Goal: Information Seeking & Learning: Learn about a topic

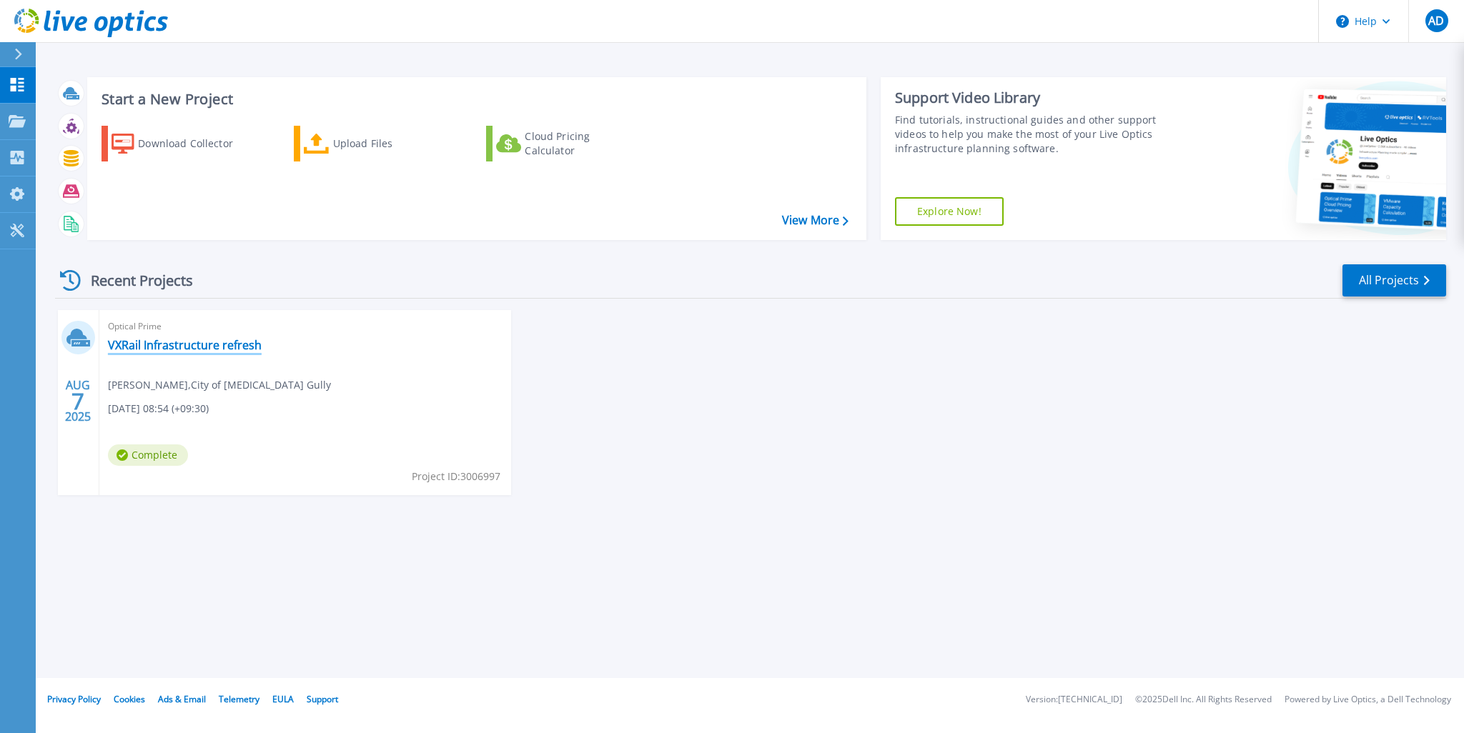
click at [174, 350] on link "VXRail Infrastructure refresh" at bounding box center [185, 345] width 154 height 14
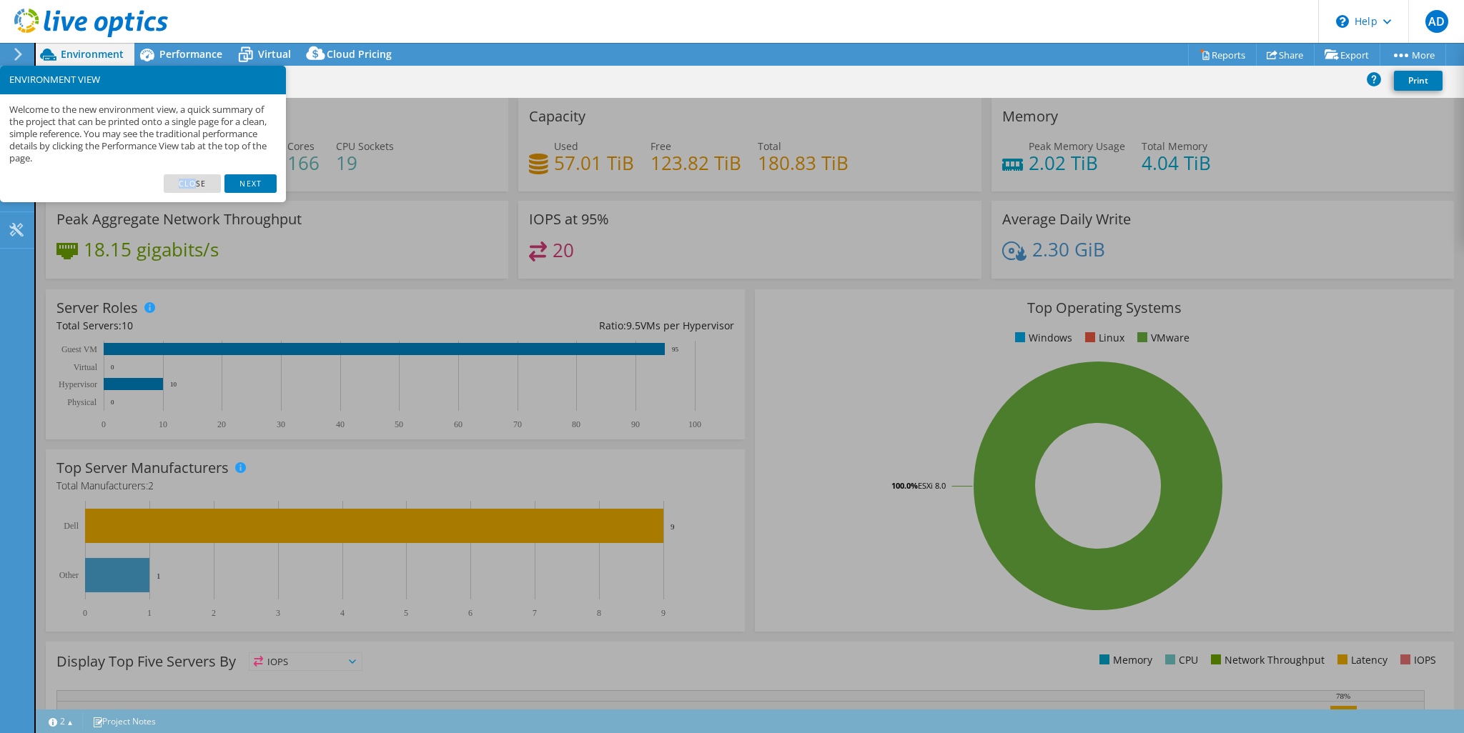
drag, startPoint x: 198, startPoint y: 184, endPoint x: 249, endPoint y: 142, distance: 66.1
click at [249, 147] on div "ENVIRONMENT VIEW Welcome to the new environment view, a quick summary of the pr…" at bounding box center [143, 134] width 286 height 137
click at [248, 133] on p "Welcome to the new environment view, a quick summary of the project that can be…" at bounding box center [142, 134] width 267 height 61
click at [261, 181] on link "Next" at bounding box center [249, 183] width 51 height 19
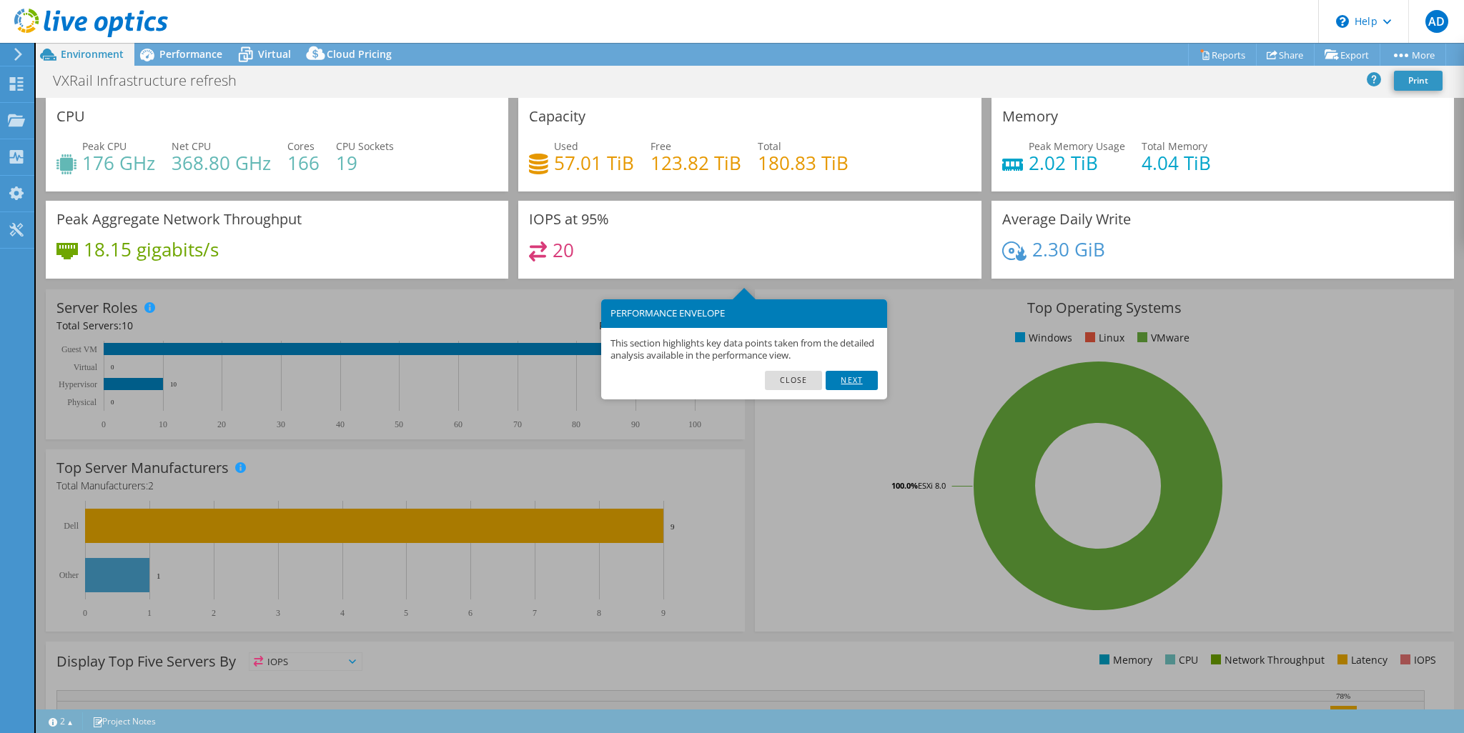
click at [851, 380] on link "Next" at bounding box center [851, 380] width 51 height 19
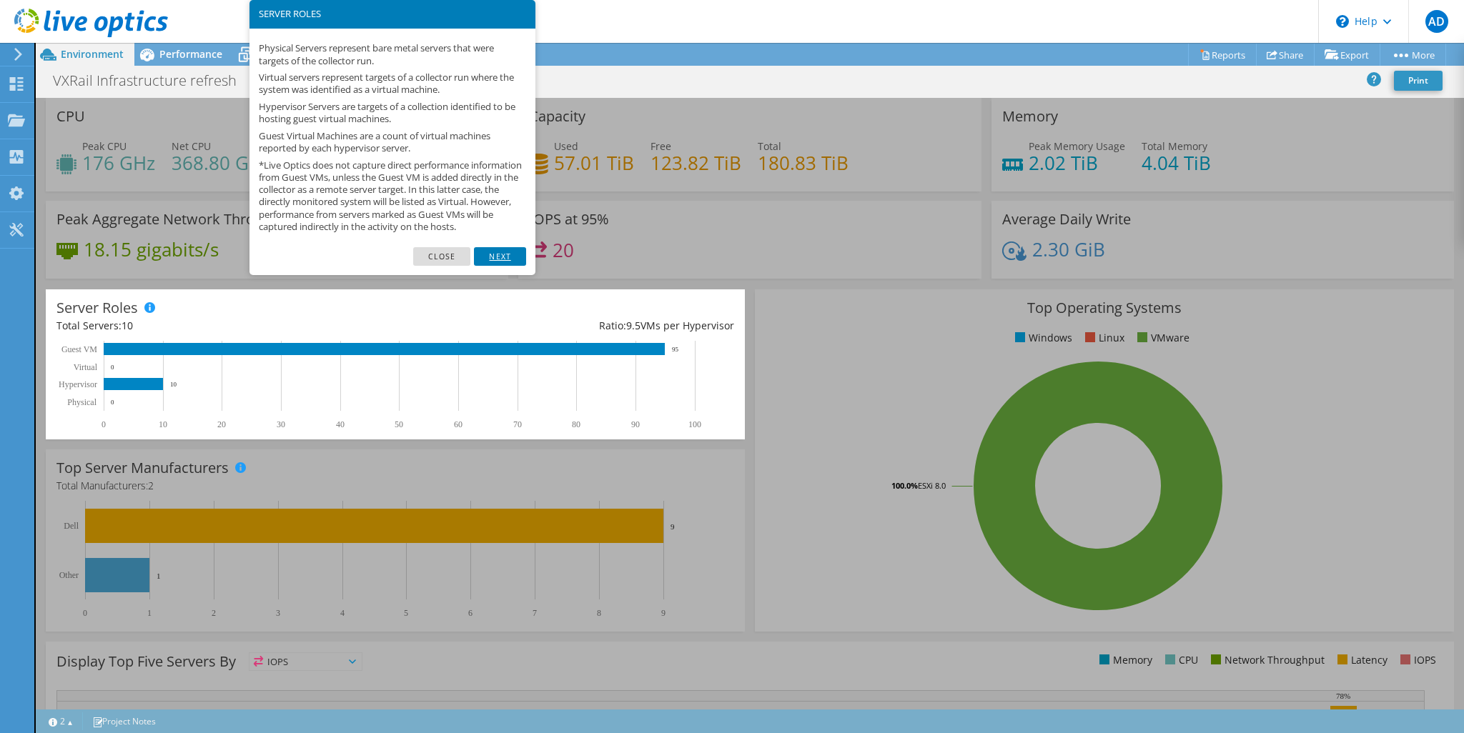
click at [499, 266] on link "Next" at bounding box center [499, 256] width 51 height 19
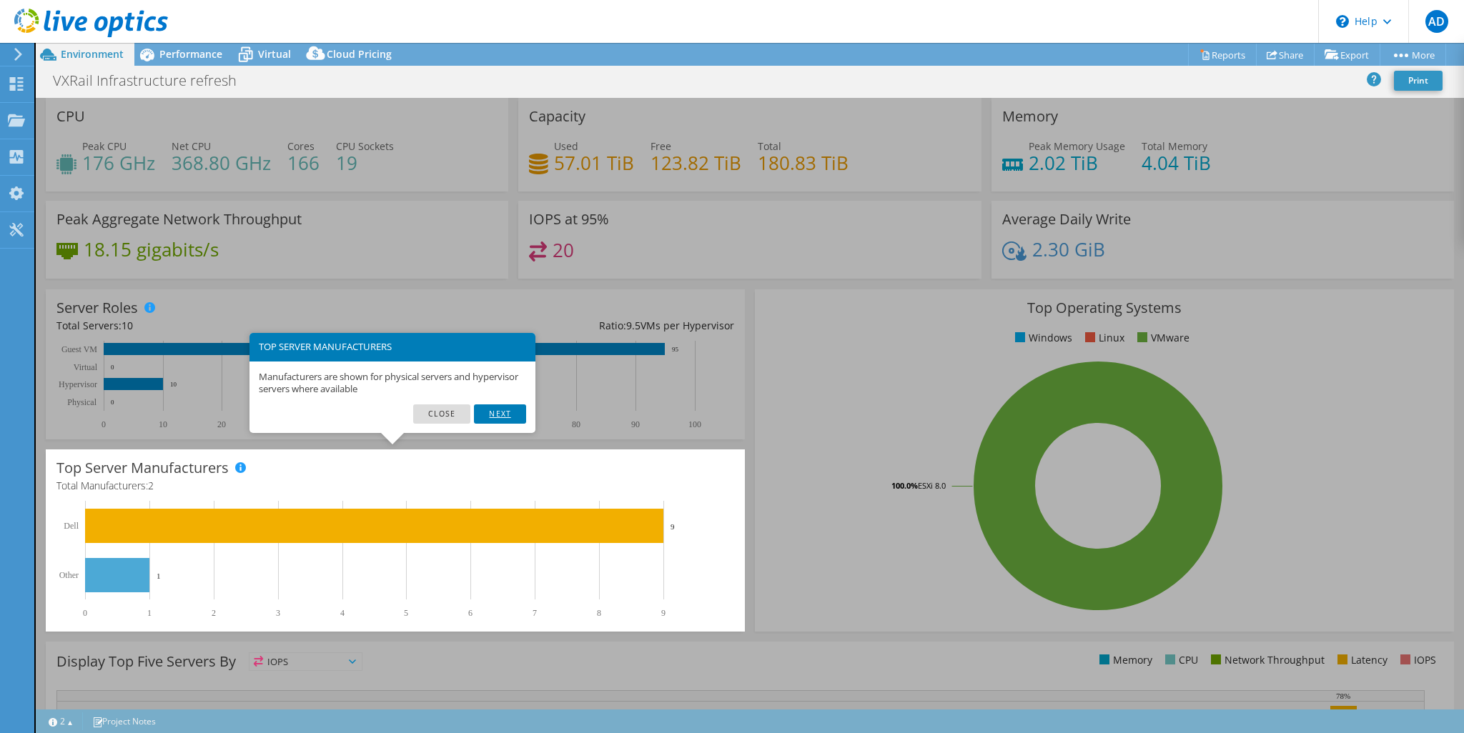
click at [502, 417] on link "Next" at bounding box center [499, 414] width 51 height 19
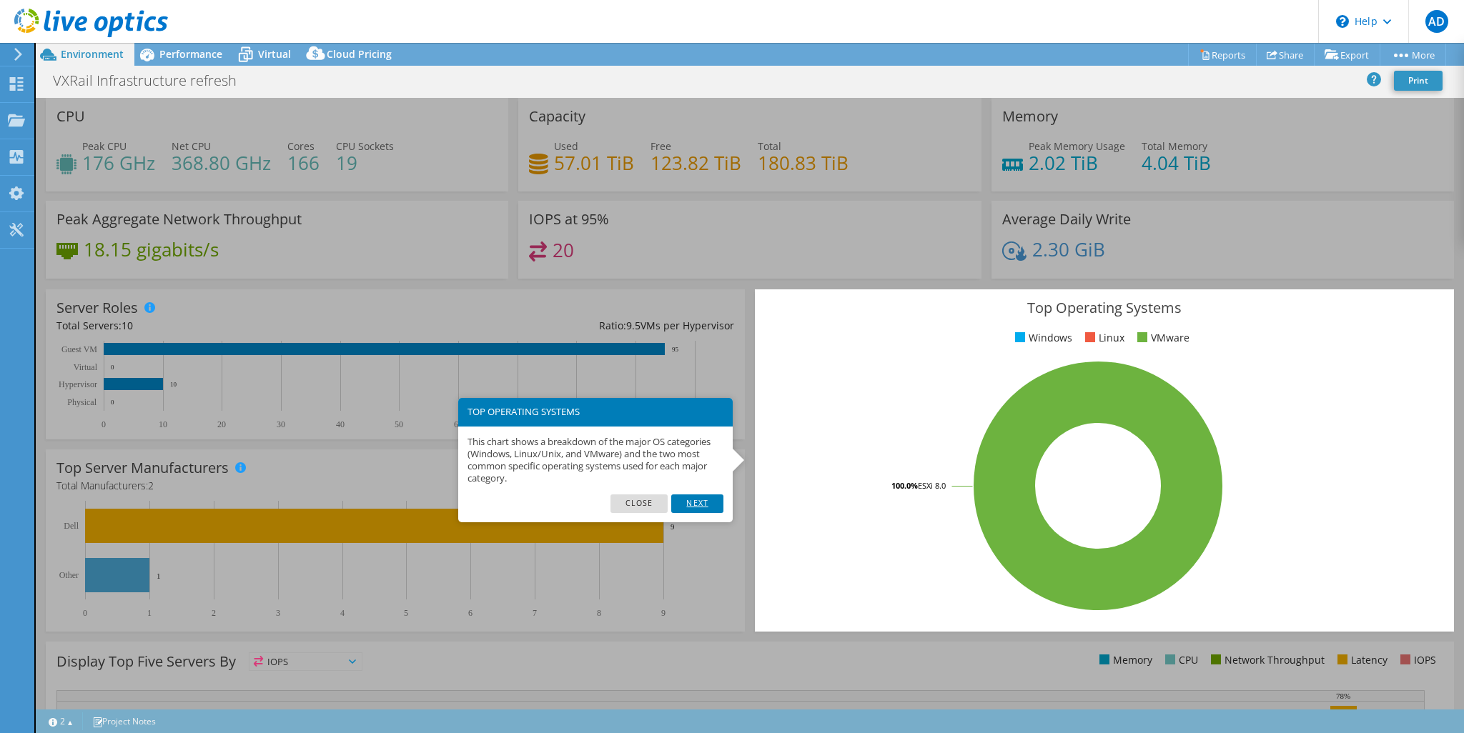
click at [703, 505] on link "Next" at bounding box center [696, 504] width 51 height 19
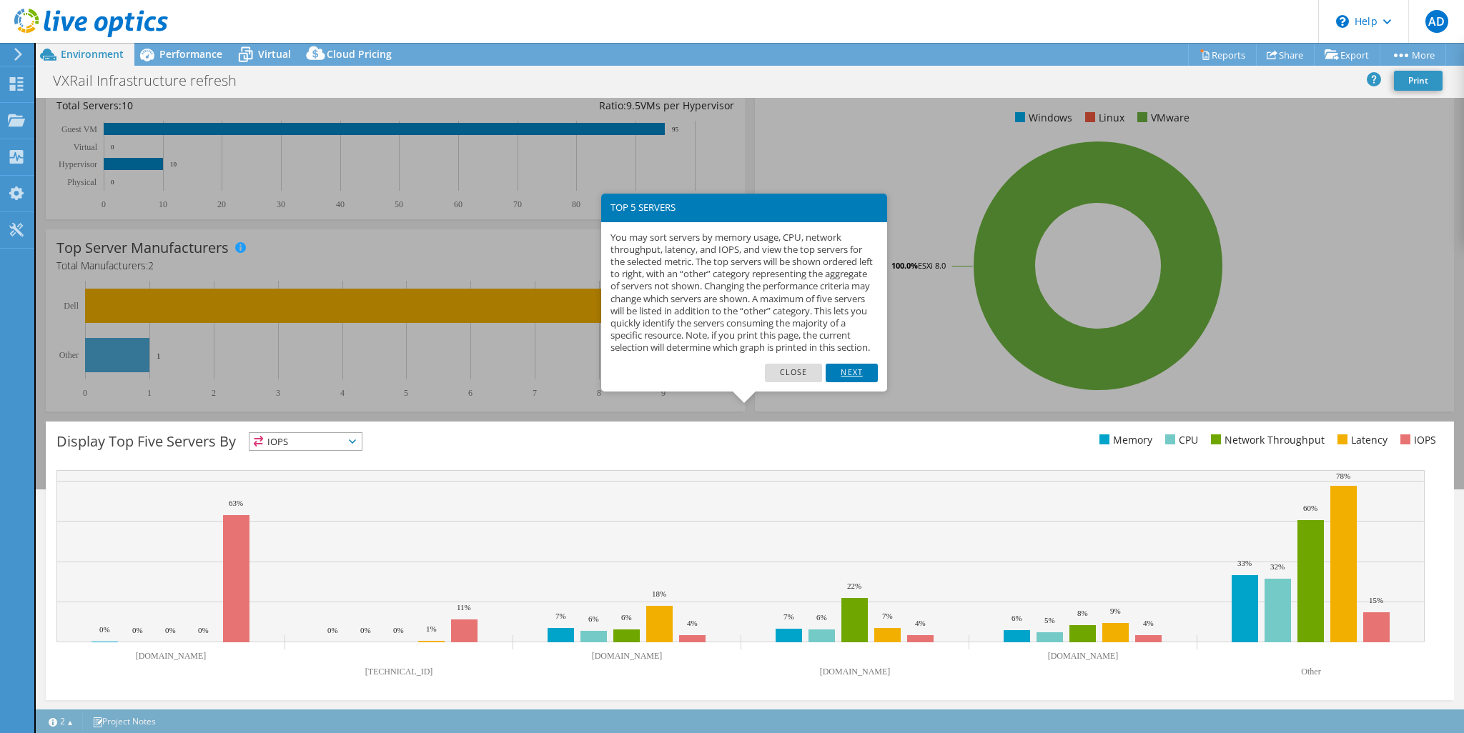
click at [854, 382] on link "Next" at bounding box center [851, 373] width 51 height 19
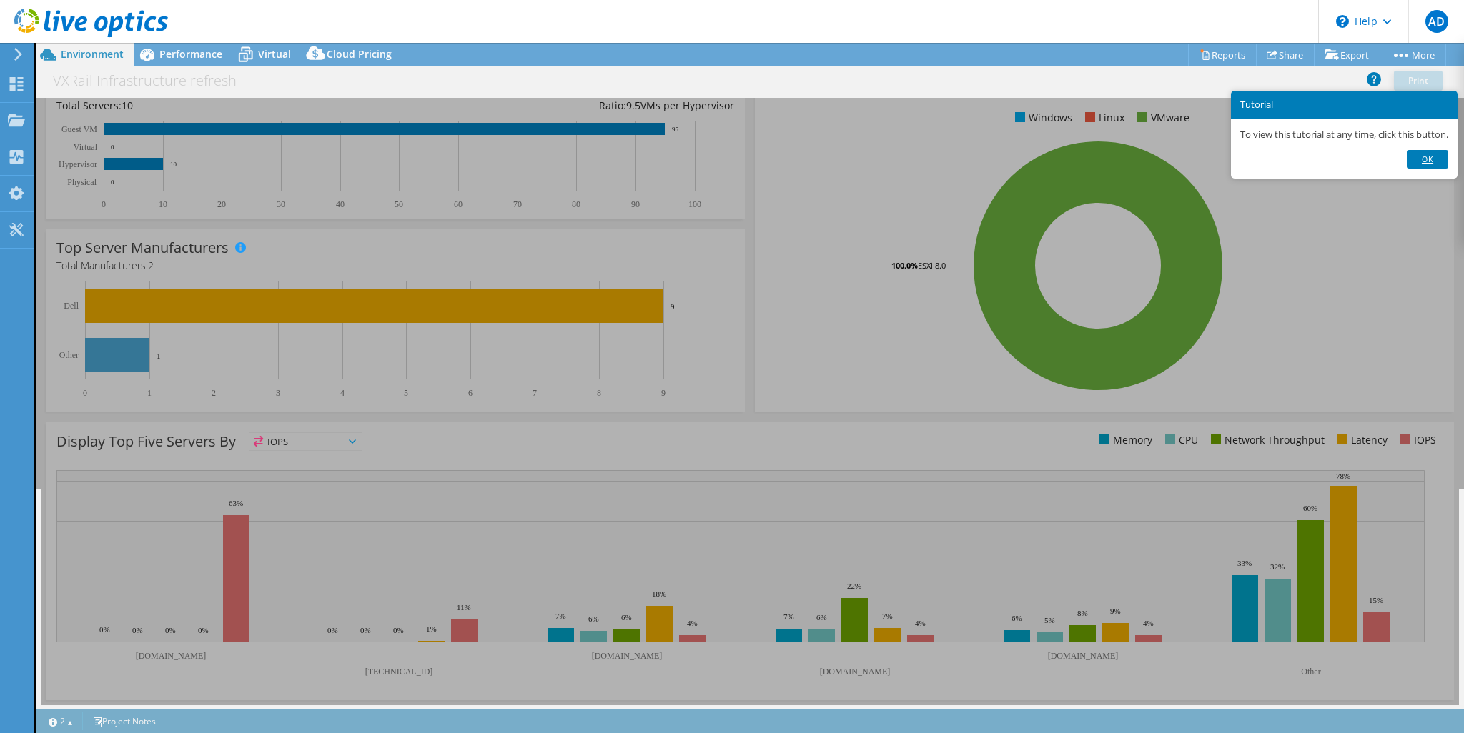
click at [1431, 164] on link "Ok" at bounding box center [1427, 159] width 41 height 19
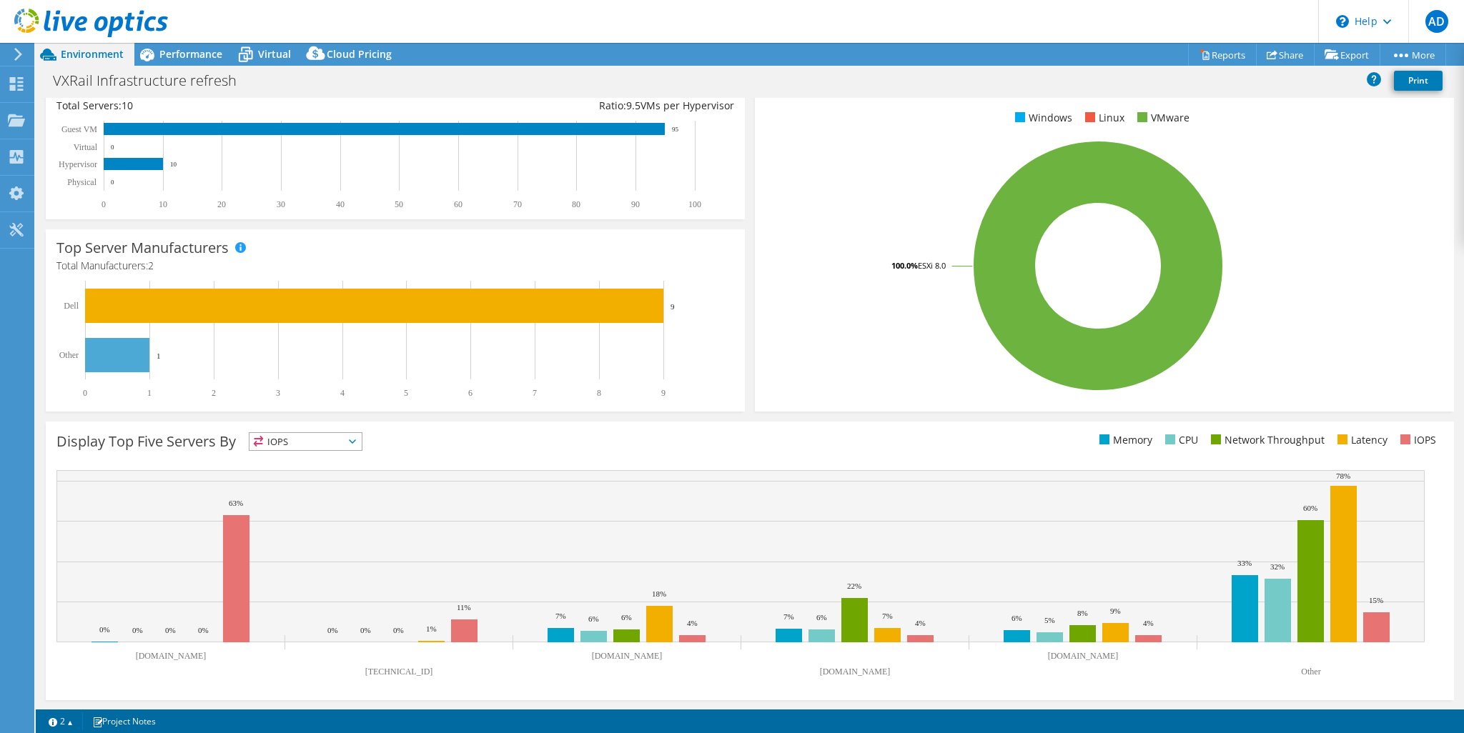
click at [362, 441] on div "IOPS IOPS" at bounding box center [306, 441] width 114 height 19
click at [314, 475] on li "Memory" at bounding box center [305, 480] width 112 height 20
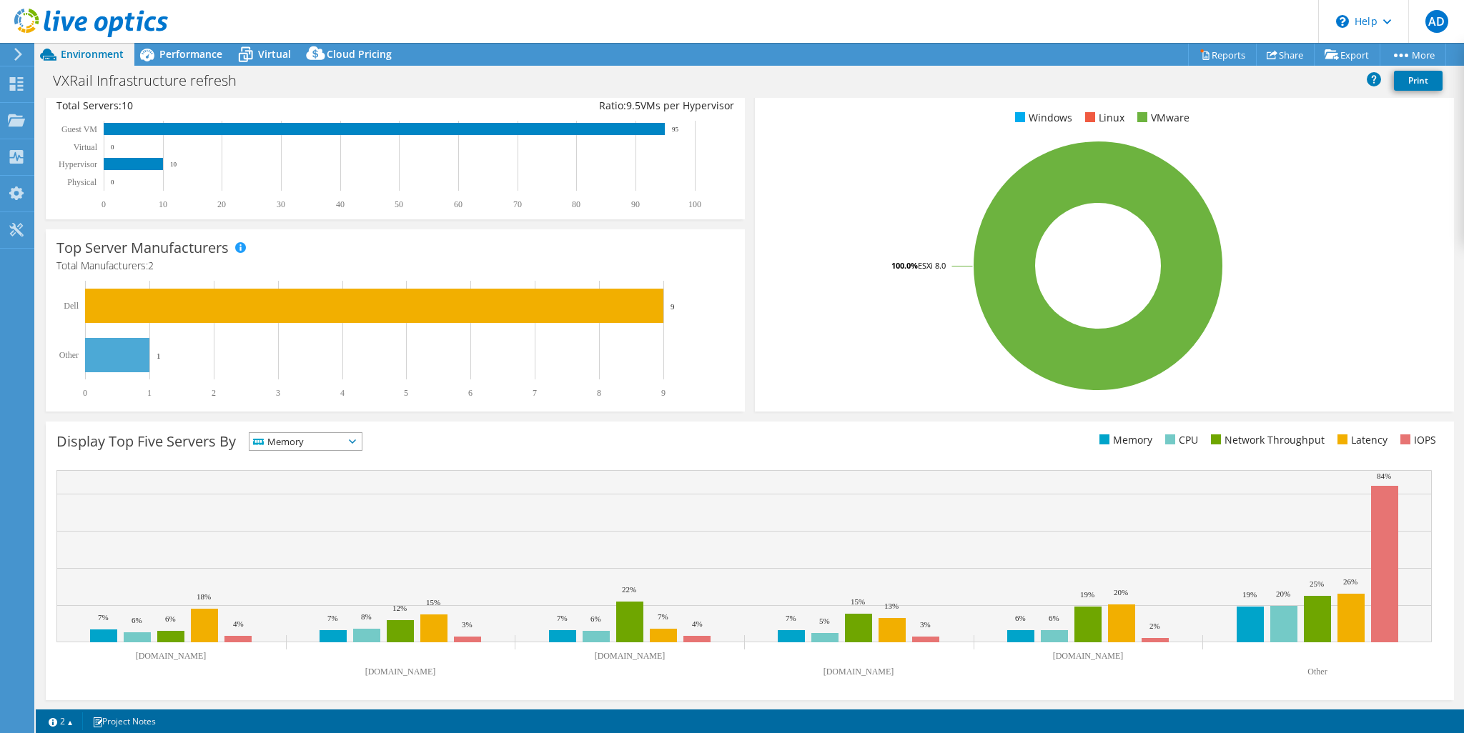
click at [362, 445] on span "Memory" at bounding box center [305, 441] width 112 height 17
click at [320, 495] on li "CPU" at bounding box center [305, 500] width 112 height 20
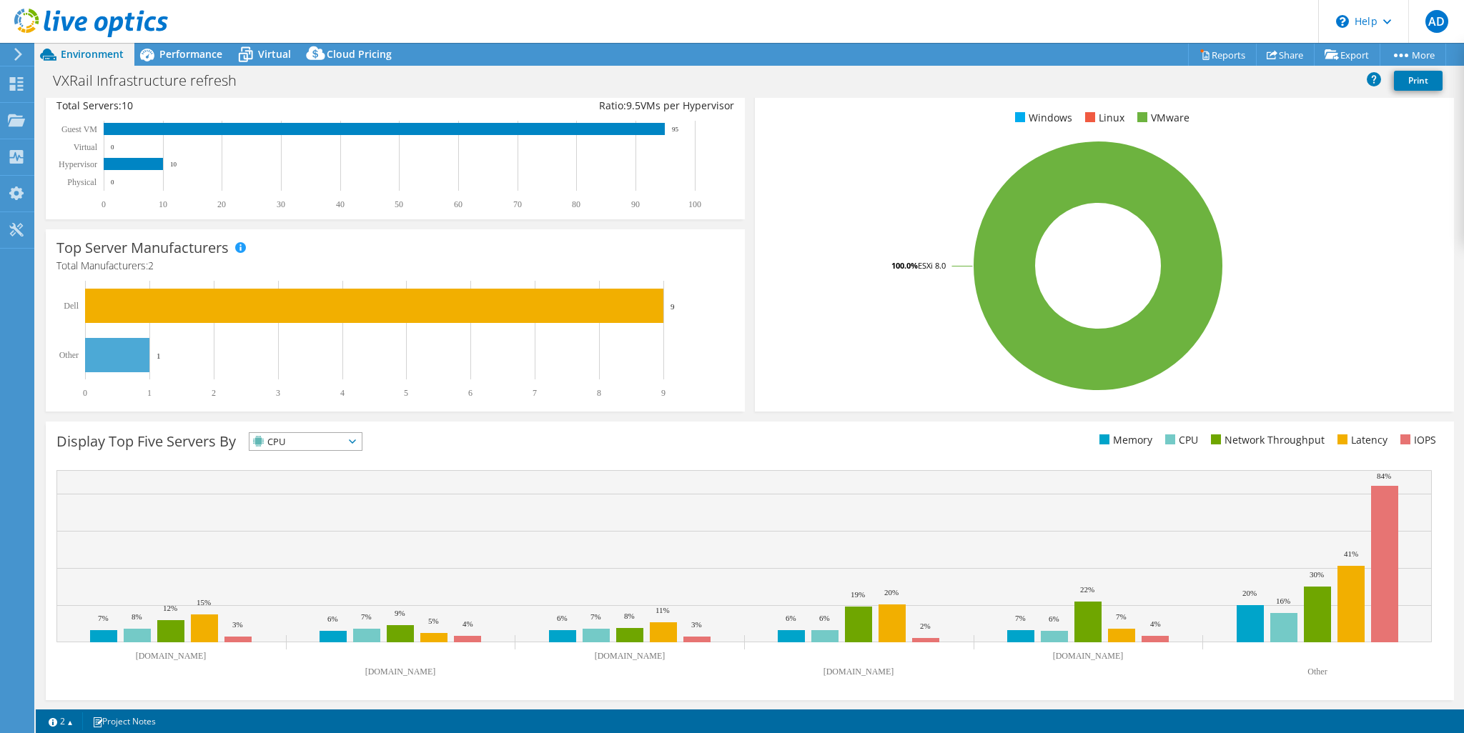
click at [339, 443] on span "CPU" at bounding box center [296, 441] width 94 height 17
click at [319, 522] on li "Network Throughput" at bounding box center [305, 520] width 112 height 20
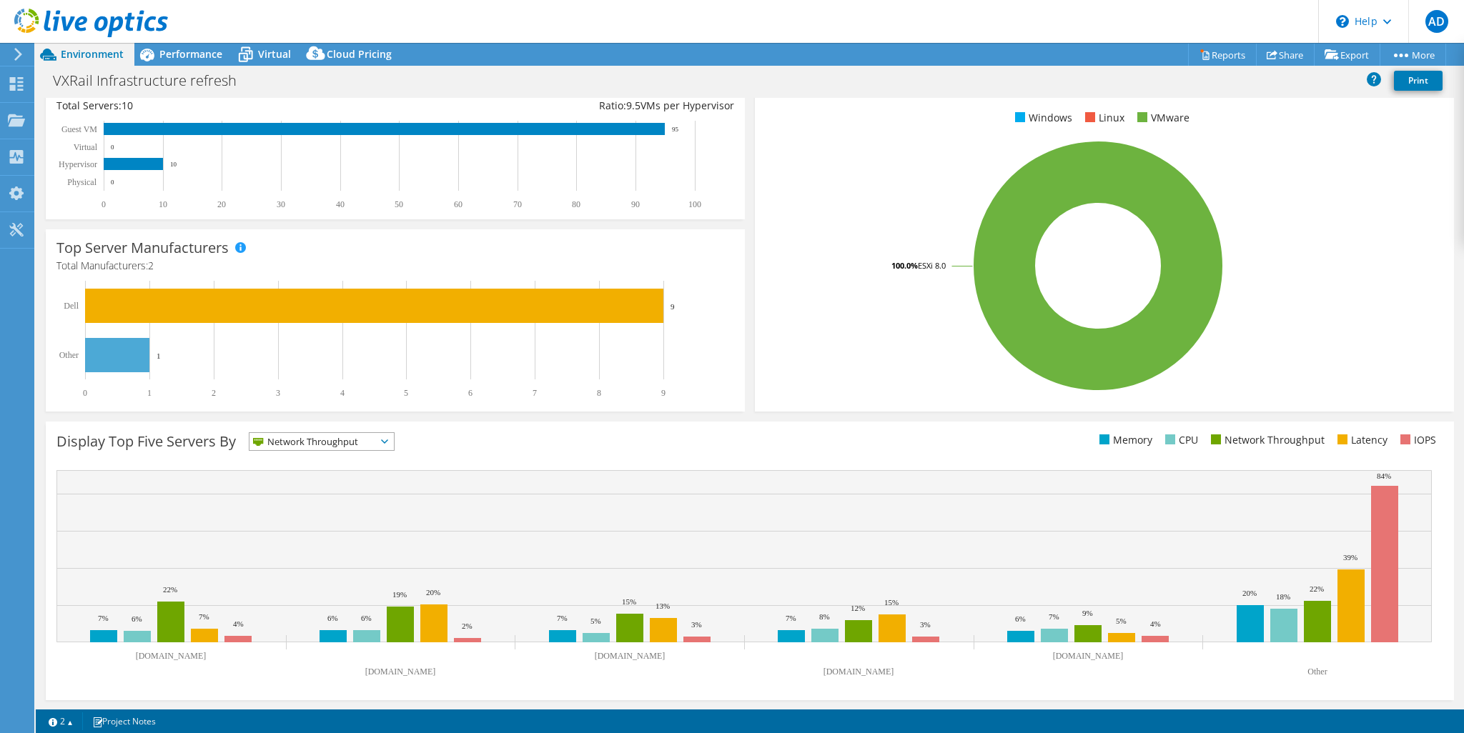
click at [327, 442] on span "Network Throughput" at bounding box center [312, 441] width 127 height 17
click at [299, 534] on li "Latency" at bounding box center [321, 540] width 144 height 20
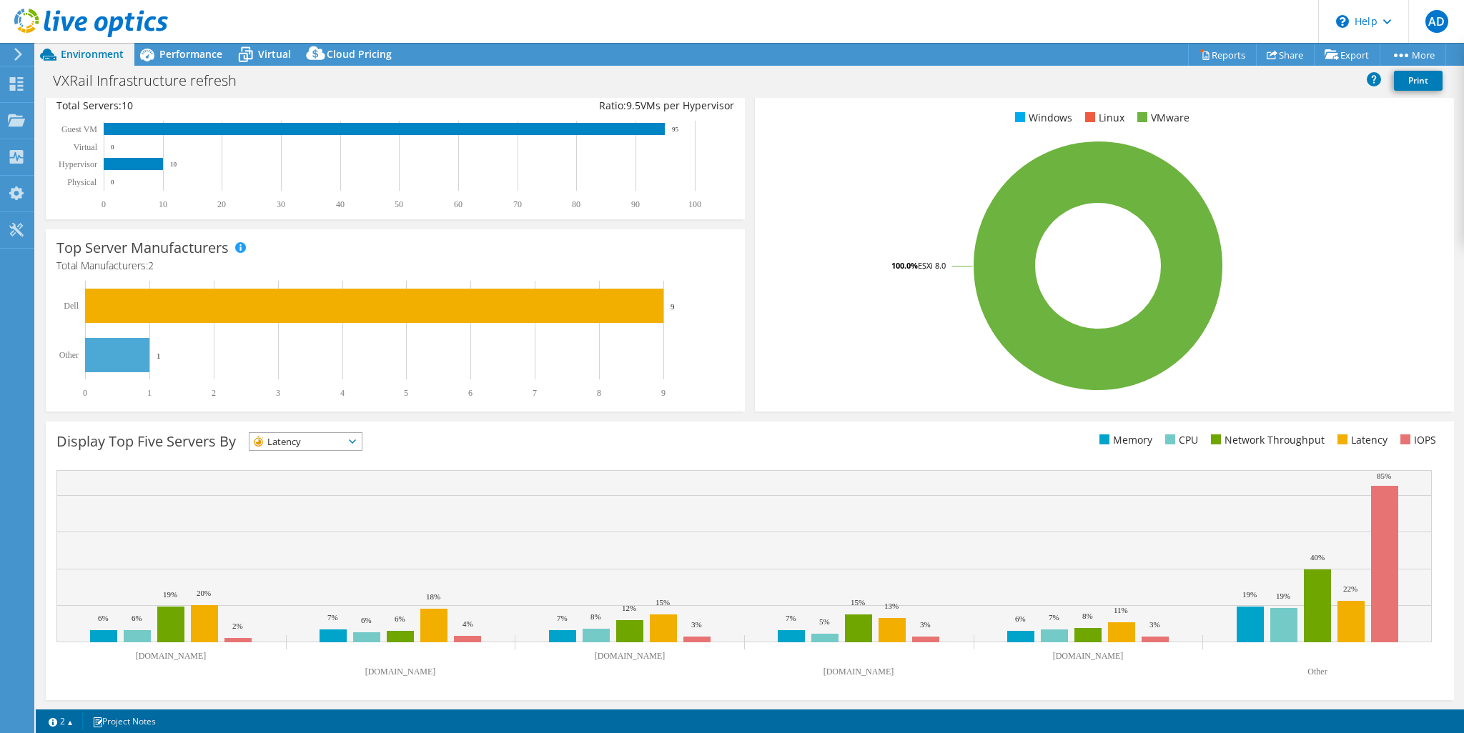
click at [318, 440] on span "Latency" at bounding box center [296, 441] width 94 height 17
click at [309, 462] on li "IOPS" at bounding box center [305, 460] width 112 height 20
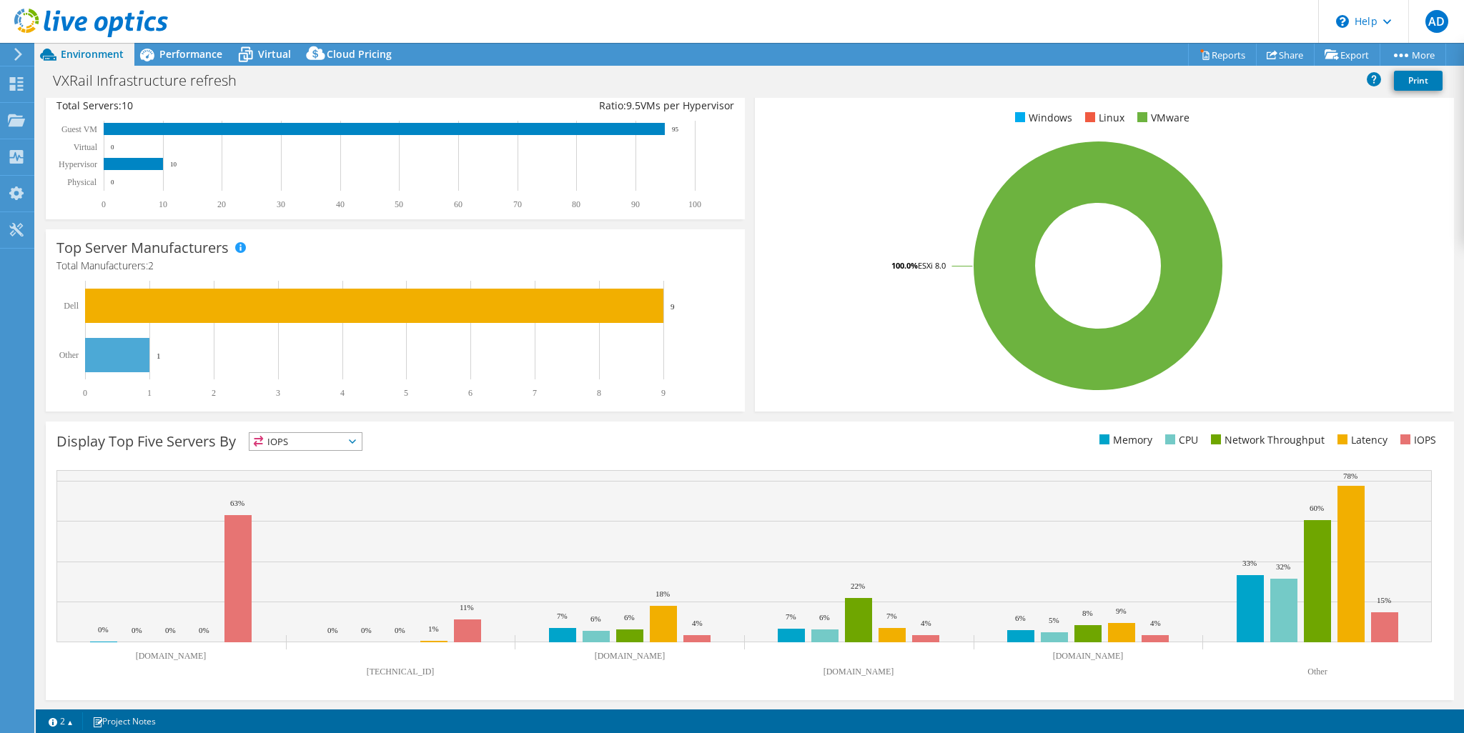
scroll to position [0, 0]
